Goal: Transaction & Acquisition: Purchase product/service

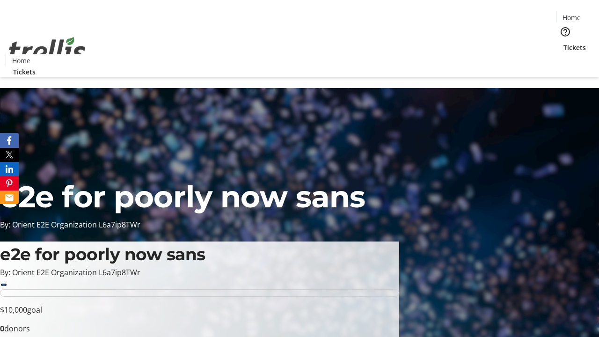
click at [564, 43] on span "Tickets" at bounding box center [575, 48] width 22 height 10
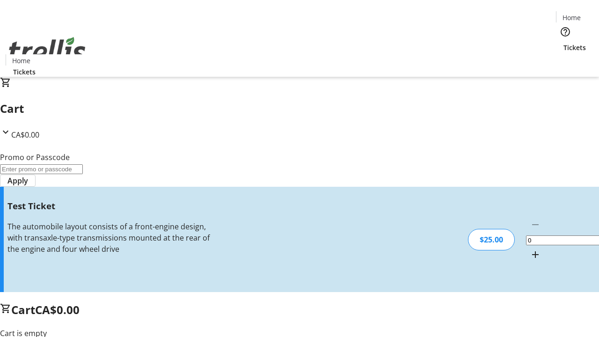
click at [530, 249] on mat-icon "Increment by one" at bounding box center [535, 254] width 11 height 11
type input "1"
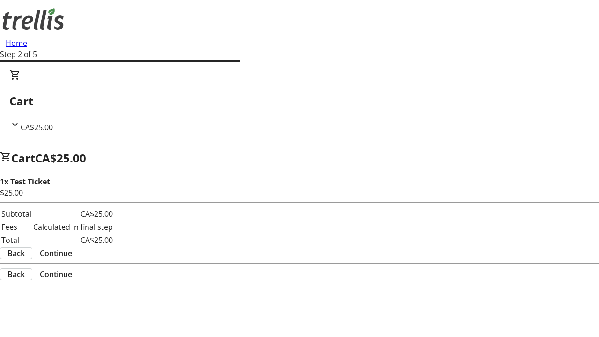
click at [72, 248] on span "Continue" at bounding box center [56, 253] width 32 height 11
